Goal: Obtain resource: Download file/media

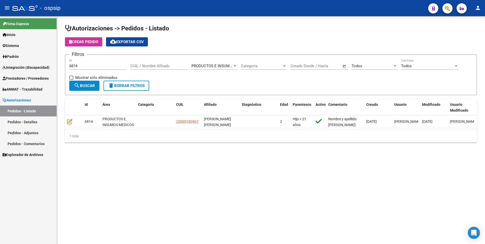
click at [32, 72] on link "Integración (discapacidad)" at bounding box center [28, 67] width 57 height 11
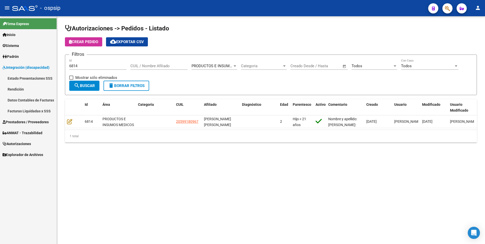
click at [23, 122] on span "Prestadores / Proveedores" at bounding box center [26, 122] width 46 height 6
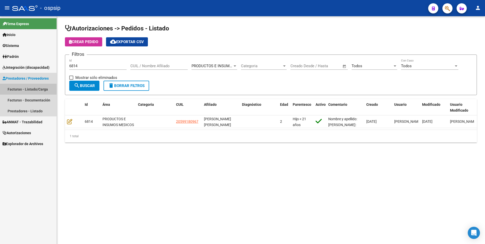
click at [25, 89] on link "Facturas - Listado/Carga" at bounding box center [28, 89] width 57 height 11
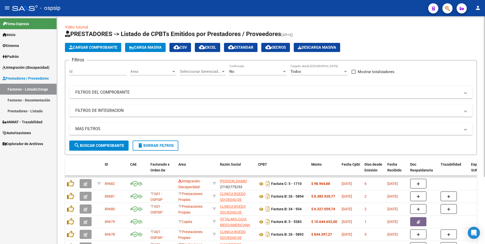
click at [110, 91] on mat-panel-title "FILTROS DEL COMPROBANTE" at bounding box center [267, 92] width 385 height 6
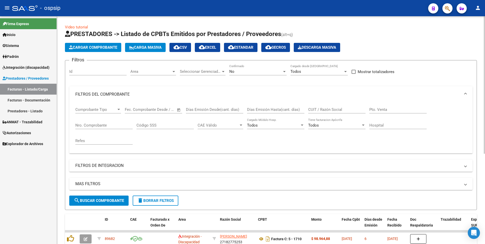
click at [105, 125] on input "Nro. Comprobante" at bounding box center [103, 125] width 57 height 5
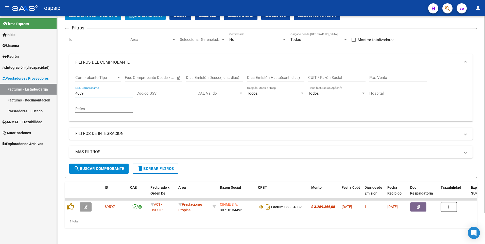
scroll to position [36, 0]
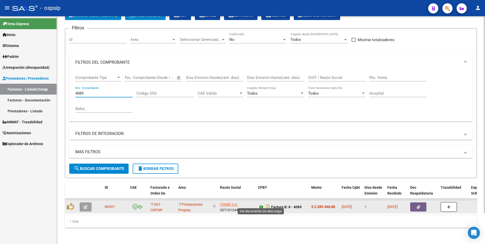
click at [262, 205] on icon at bounding box center [261, 207] width 7 height 6
click at [416, 205] on span "button" at bounding box center [417, 207] width 3 height 5
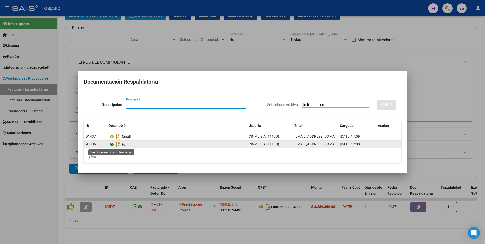
click at [111, 144] on icon at bounding box center [111, 144] width 7 height 6
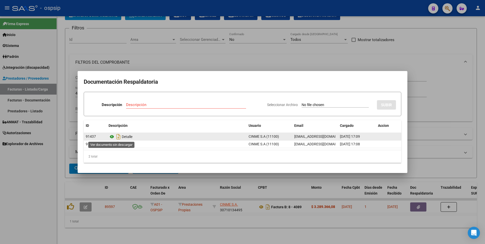
click at [111, 136] on icon at bounding box center [111, 137] width 7 height 6
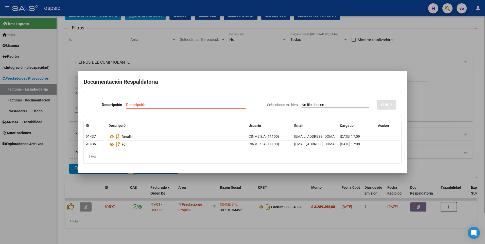
click at [332, 51] on div at bounding box center [242, 122] width 485 height 244
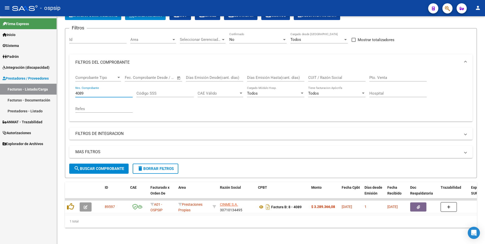
drag, startPoint x: 87, startPoint y: 89, endPoint x: 11, endPoint y: 104, distance: 77.1
click at [11, 104] on mat-sidenav-container "Firma Express Inicio Instructivos Contacto OS Sistema Usuarios Todos los Usuari…" at bounding box center [242, 130] width 485 height 228
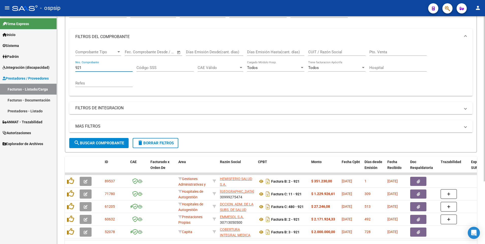
scroll to position [86, 0]
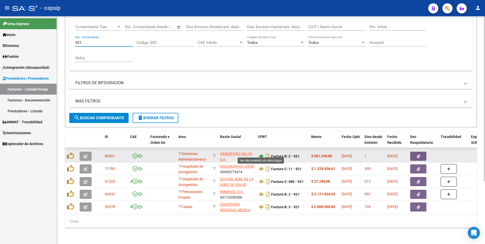
type input "921"
click at [261, 153] on icon at bounding box center [261, 156] width 7 height 6
click at [420, 153] on button "button" at bounding box center [418, 156] width 16 height 9
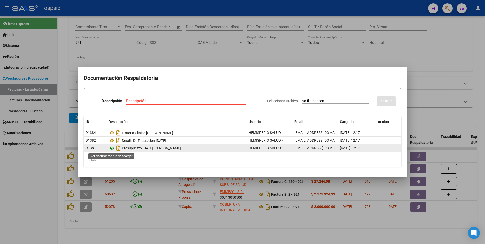
click at [111, 149] on icon at bounding box center [111, 148] width 7 height 6
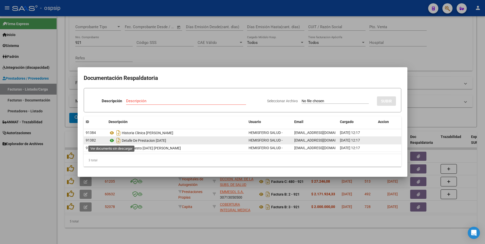
click at [110, 141] on icon at bounding box center [111, 140] width 7 height 6
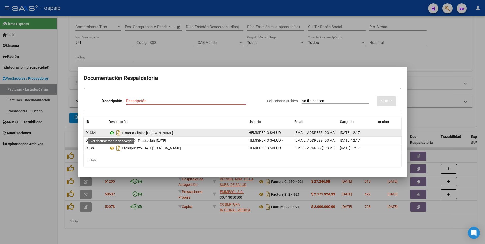
click at [111, 132] on icon at bounding box center [111, 133] width 7 height 6
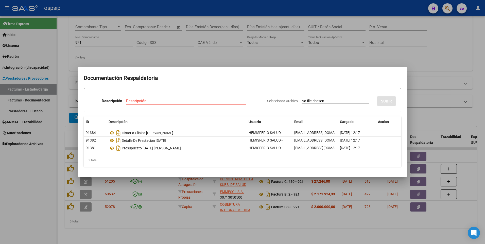
click at [401, 27] on div at bounding box center [242, 122] width 485 height 244
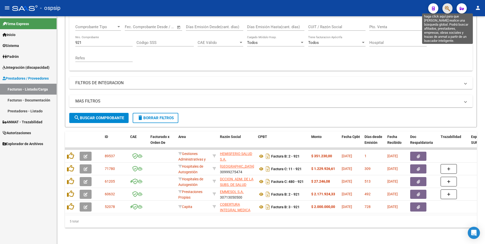
click at [448, 7] on icon "button" at bounding box center [446, 9] width 5 height 6
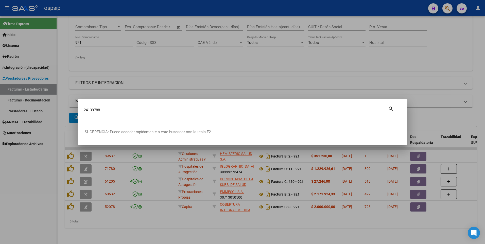
type input "24139788"
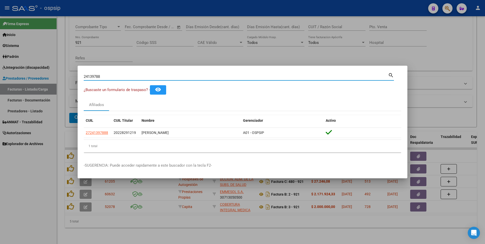
click at [182, 55] on div at bounding box center [242, 122] width 485 height 244
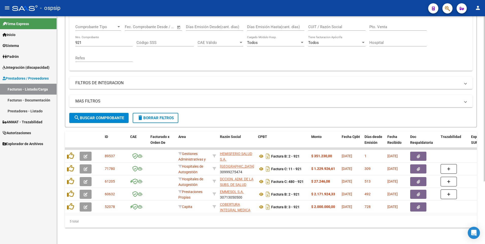
click at [102, 40] on input "921" at bounding box center [103, 42] width 57 height 5
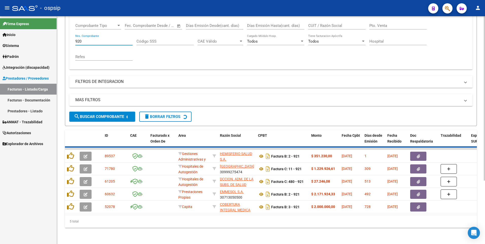
scroll to position [48, 0]
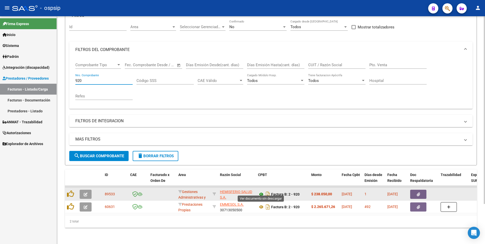
type input "920"
click at [262, 191] on icon at bounding box center [261, 194] width 7 height 6
click at [411, 190] on button "button" at bounding box center [418, 194] width 16 height 9
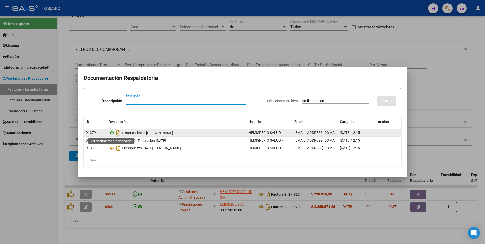
click at [112, 132] on icon at bounding box center [111, 133] width 7 height 6
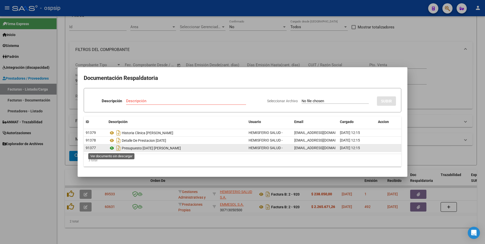
click at [112, 146] on icon at bounding box center [111, 148] width 7 height 6
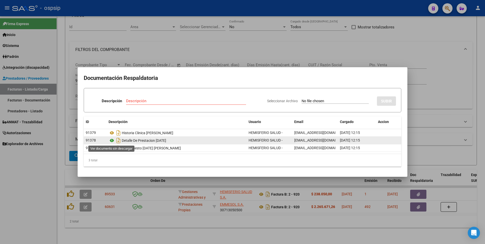
click at [111, 140] on icon at bounding box center [111, 140] width 7 height 6
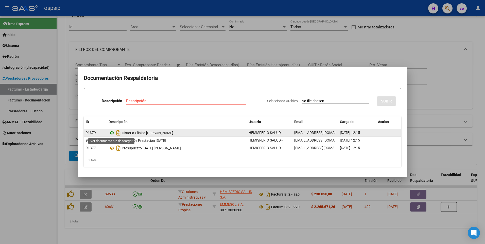
click at [114, 133] on icon at bounding box center [111, 133] width 7 height 6
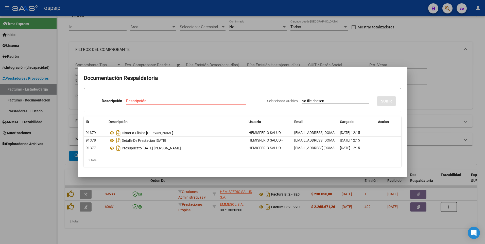
click at [427, 31] on div at bounding box center [242, 122] width 485 height 244
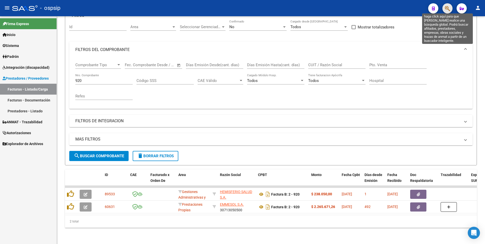
click at [448, 9] on icon "button" at bounding box center [446, 9] width 5 height 6
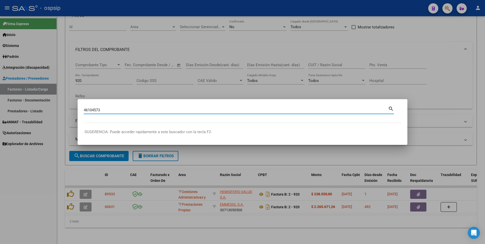
type input "46104573"
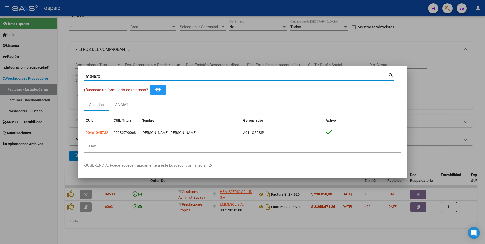
click at [160, 40] on div at bounding box center [242, 122] width 485 height 244
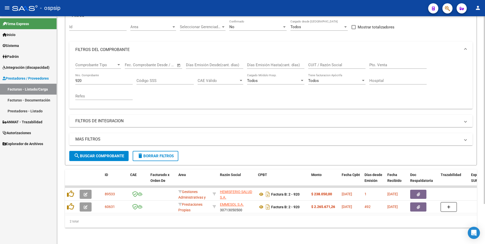
click at [84, 78] on input "920" at bounding box center [103, 80] width 57 height 5
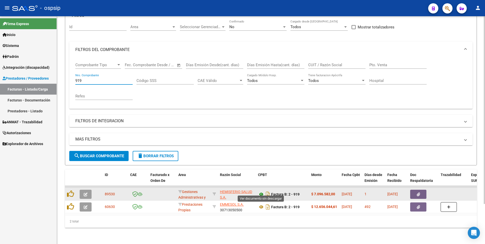
click at [259, 191] on icon at bounding box center [261, 194] width 7 height 6
click at [416, 192] on icon "button" at bounding box center [417, 194] width 3 height 4
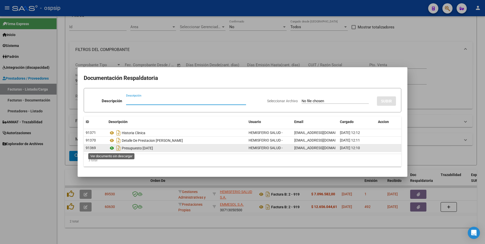
click at [112, 149] on icon at bounding box center [111, 148] width 7 height 6
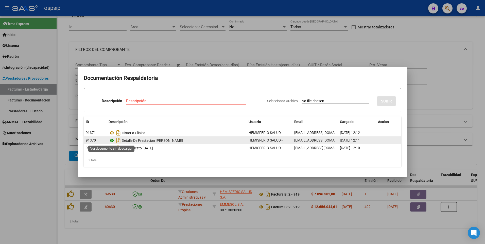
click at [112, 141] on icon at bounding box center [111, 140] width 7 height 6
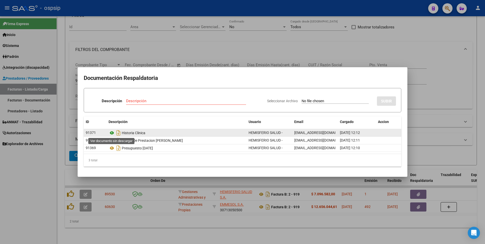
click at [112, 134] on icon at bounding box center [111, 133] width 7 height 6
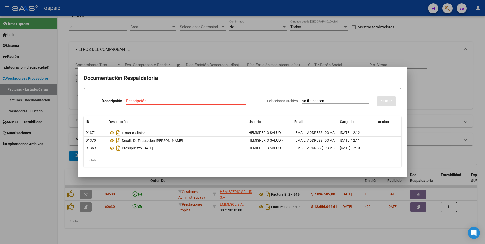
click at [439, 30] on div at bounding box center [242, 122] width 485 height 244
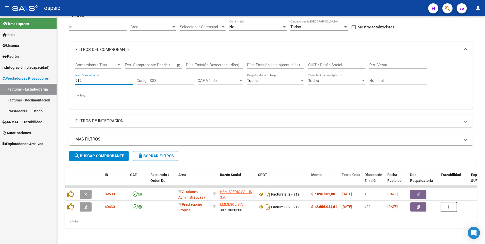
drag, startPoint x: 88, startPoint y: 77, endPoint x: 52, endPoint y: 77, distance: 35.7
click at [52, 77] on mat-sidenav-container "Firma Express Inicio Instructivos Contacto OS Sistema Usuarios Todos los Usuari…" at bounding box center [242, 130] width 485 height 228
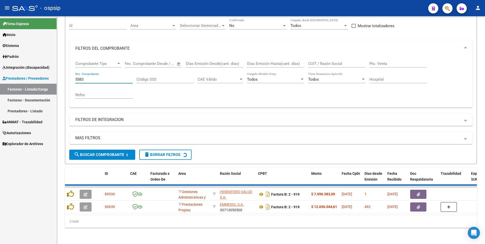
scroll to position [36, 0]
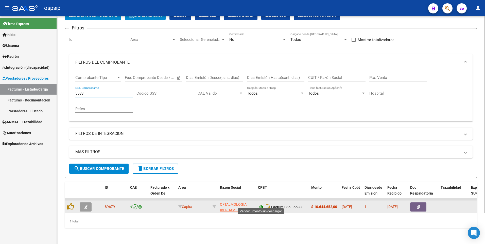
type input "5583"
click at [262, 204] on icon at bounding box center [261, 207] width 7 height 6
click at [418, 206] on button "button" at bounding box center [418, 206] width 16 height 9
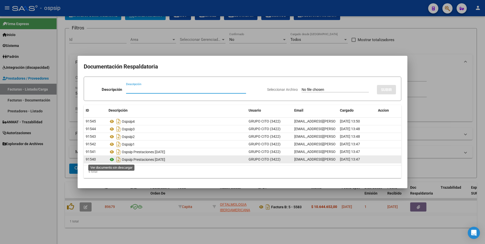
click at [112, 160] on icon at bounding box center [111, 159] width 7 height 6
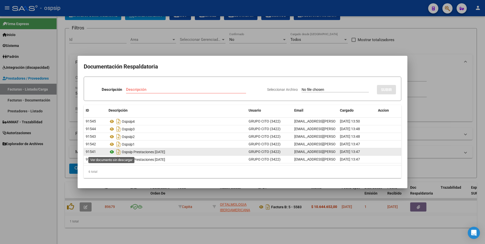
click at [112, 153] on icon at bounding box center [111, 152] width 7 height 6
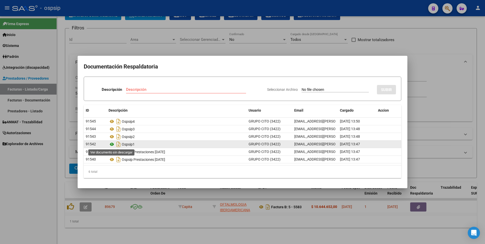
click at [113, 144] on icon at bounding box center [111, 144] width 7 height 6
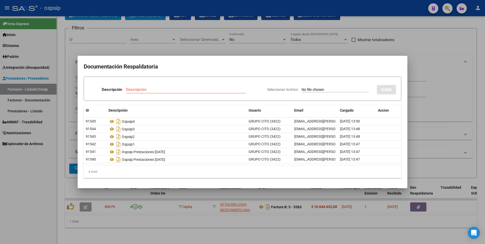
click at [418, 31] on div at bounding box center [242, 122] width 485 height 244
